Goal: Task Accomplishment & Management: Use online tool/utility

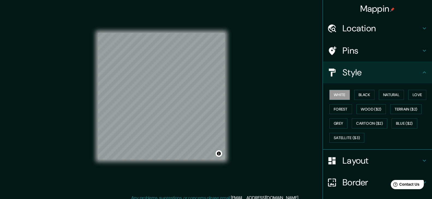
scroll to position [40, 0]
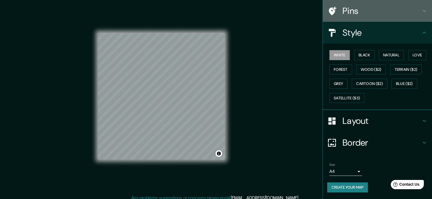
click at [421, 13] on icon at bounding box center [424, 11] width 7 height 7
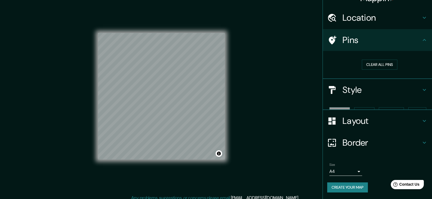
scroll to position [1, 0]
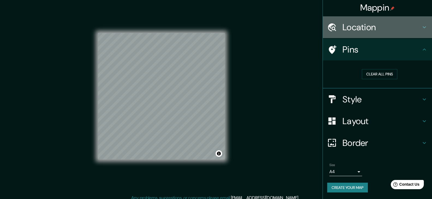
click at [376, 22] on h4 "Location" at bounding box center [381, 27] width 79 height 11
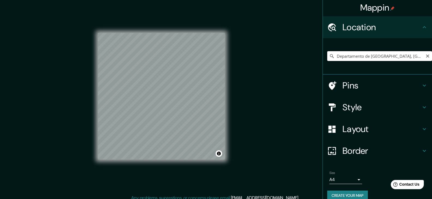
click at [364, 55] on input "Departamento de [GEOGRAPHIC_DATA], [GEOGRAPHIC_DATA]" at bounding box center [379, 56] width 105 height 10
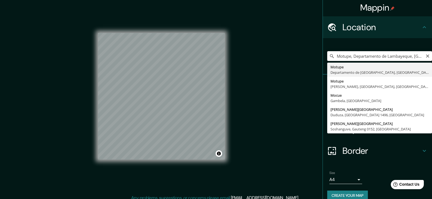
scroll to position [0, 0]
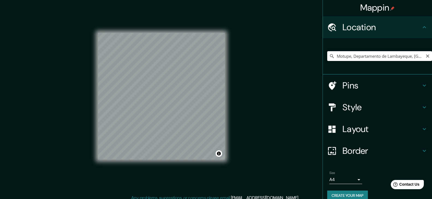
click at [339, 56] on input "Motupe, Departamento de Lambayeque, [GEOGRAPHIC_DATA]" at bounding box center [379, 56] width 105 height 10
click at [417, 56] on input "Motupe, Departamento de Lambayeque, [GEOGRAPHIC_DATA]" at bounding box center [379, 56] width 105 height 10
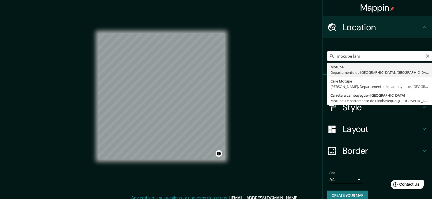
type input "Motupe, Departamento de Lambayeque, [GEOGRAPHIC_DATA]"
